Goal: Find specific page/section: Find specific page/section

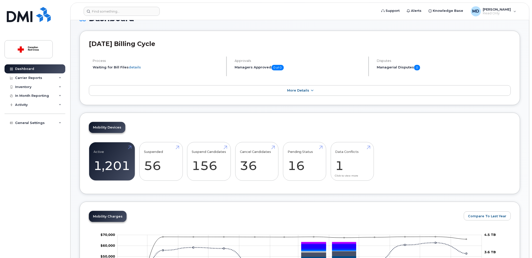
scroll to position [28, 0]
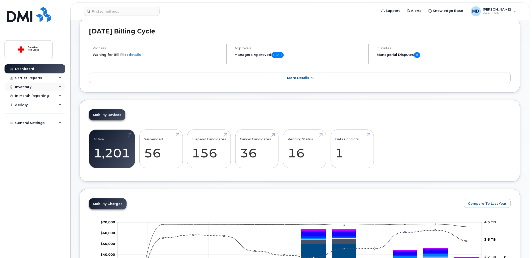
click at [43, 83] on div "Inventory" at bounding box center [35, 86] width 61 height 9
click at [36, 94] on link "Mobility Devices" at bounding box center [39, 96] width 52 height 10
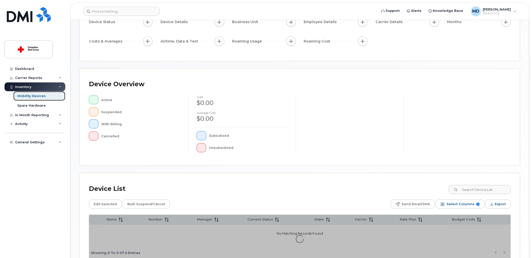
scroll to position [87, 0]
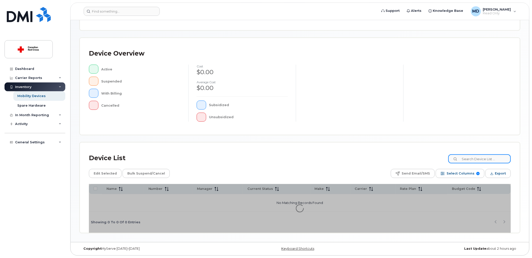
click at [476, 156] on input at bounding box center [480, 158] width 63 height 9
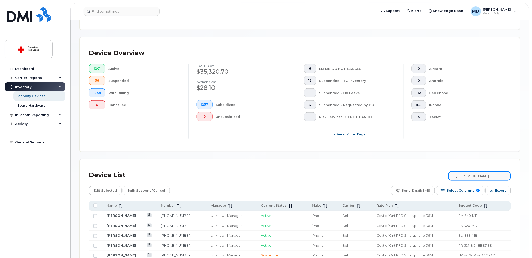
scroll to position [180, 0]
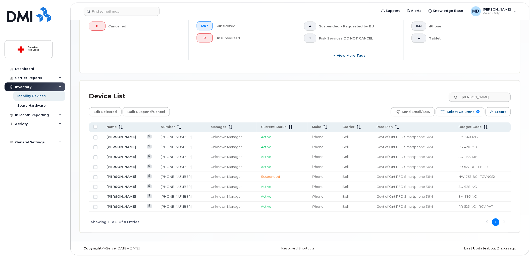
click at [467, 198] on span "EM-395-NO" at bounding box center [468, 197] width 19 height 4
click at [468, 95] on input "[PERSON_NAME]" at bounding box center [480, 97] width 63 height 9
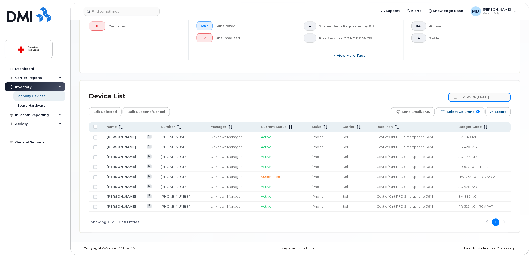
click at [468, 95] on input "[PERSON_NAME]" at bounding box center [480, 97] width 63 height 9
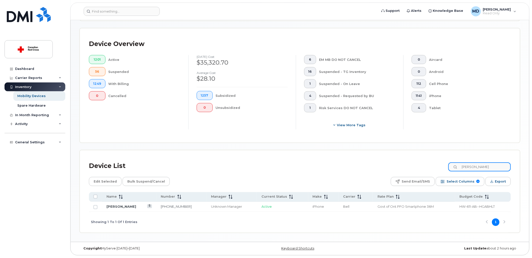
scroll to position [110, 0]
type input "m"
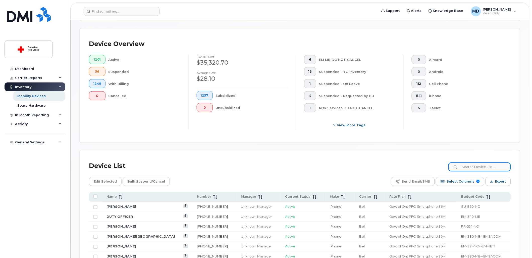
scroll to position [180, 0]
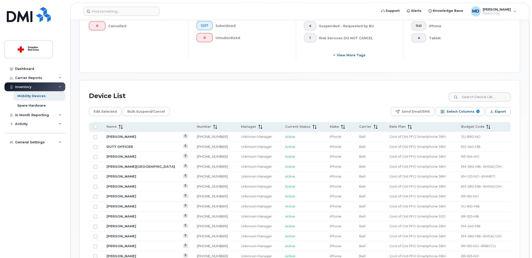
click at [476, 98] on input at bounding box center [480, 97] width 63 height 9
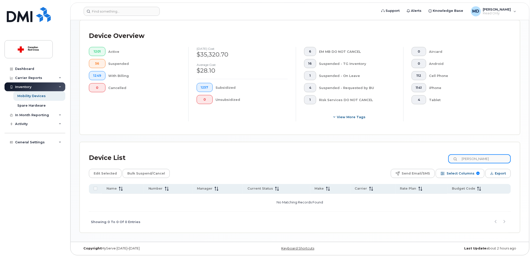
scroll to position [110, 0]
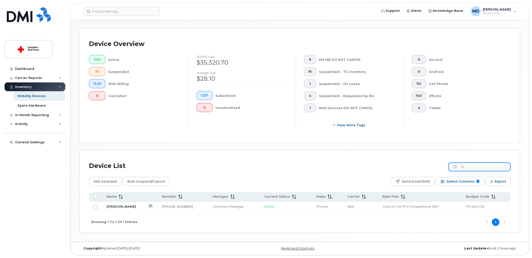
type input "t"
type input "a"
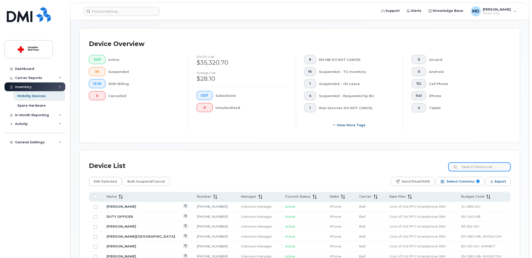
scroll to position [180, 0]
